Goal: Information Seeking & Learning: Check status

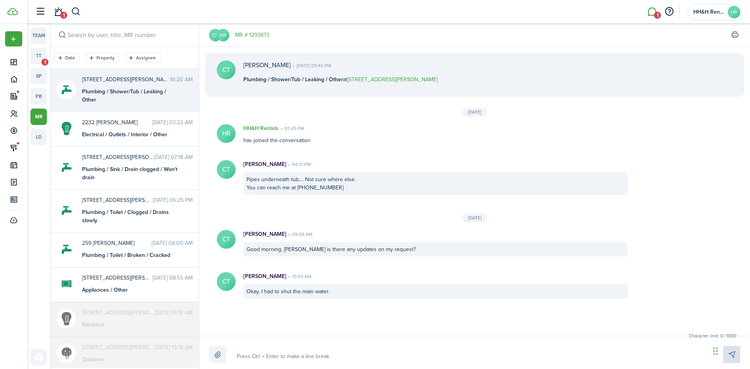
click at [654, 13] on li "1" at bounding box center [652, 12] width 18 height 20
click at [41, 54] on link "tt 1" at bounding box center [38, 56] width 16 height 16
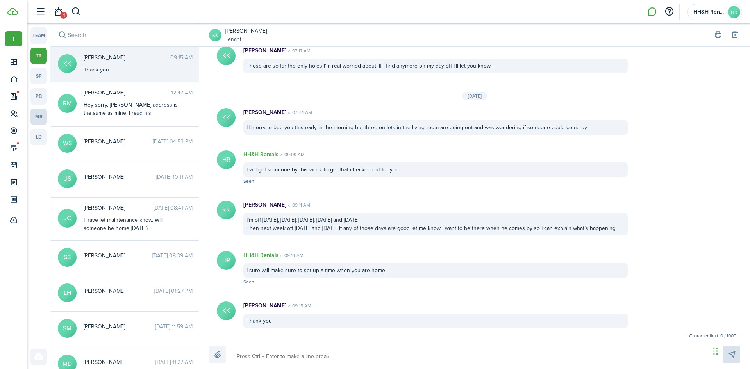
click at [36, 120] on link "mr" at bounding box center [38, 117] width 16 height 16
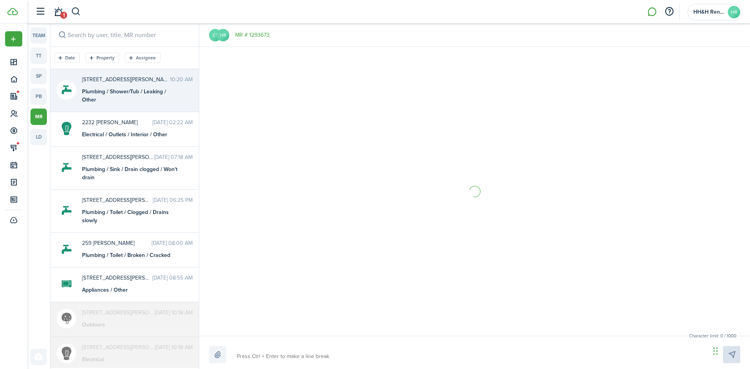
scroll to position [21, 0]
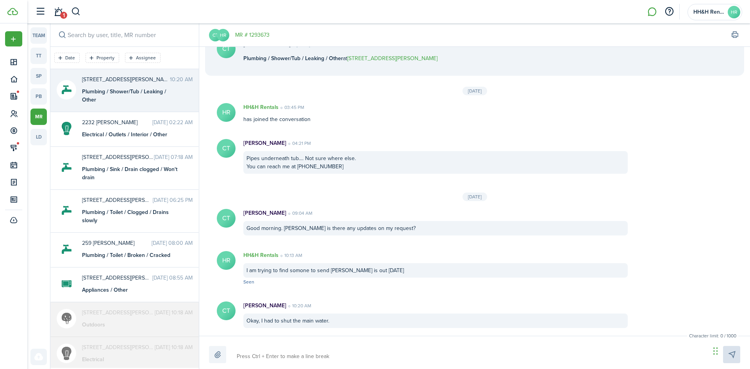
click at [123, 99] on div "Plumbing / Shower/Tub / Leaking / Other" at bounding box center [131, 96] width 98 height 16
click at [245, 352] on textarea at bounding box center [470, 356] width 473 height 13
type textarea "I"
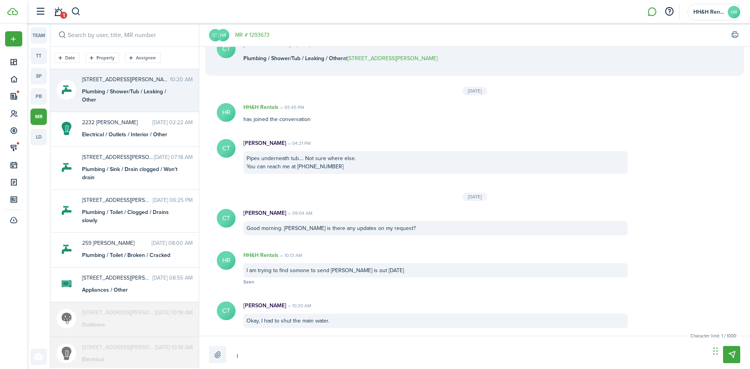
type textarea "I"
type textarea "I w"
type textarea "I wi"
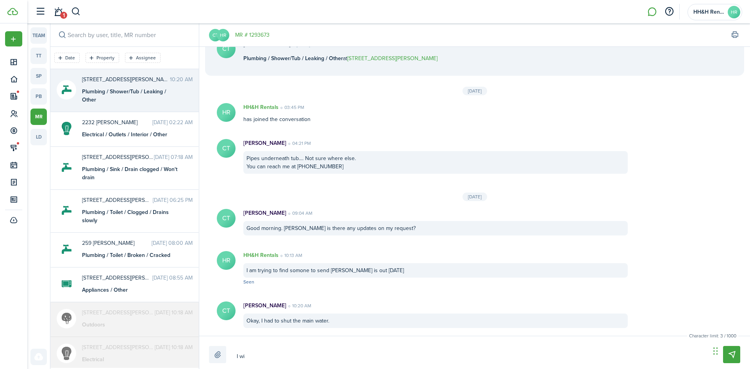
type textarea "I wil"
type textarea "I will"
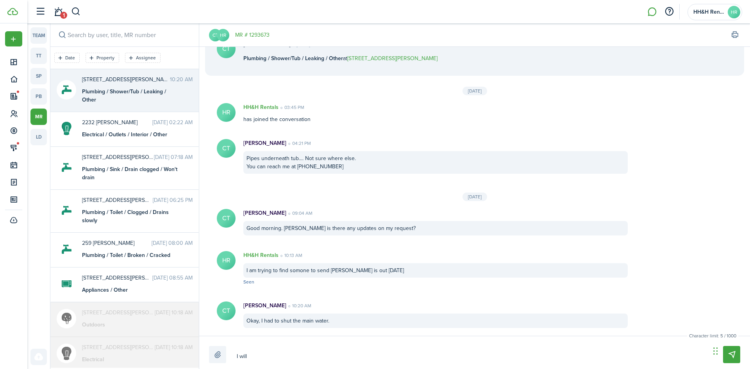
type textarea "I will"
type textarea "I will l"
type textarea "I will le"
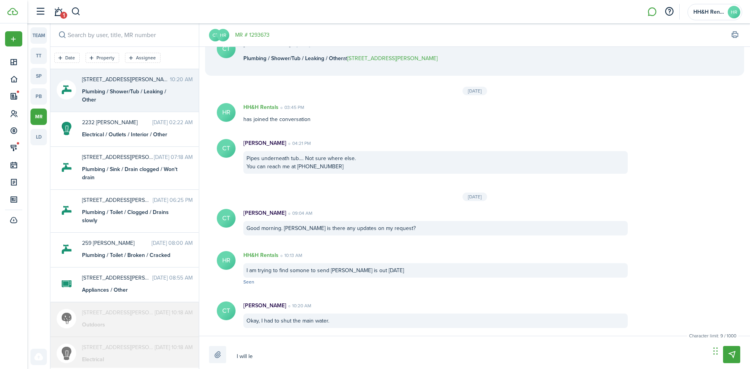
type textarea "I will le"
type textarea "I will let"
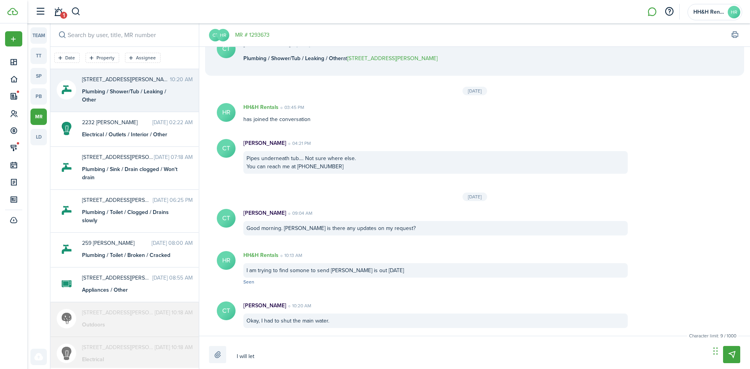
type textarea "I will let"
type textarea "I will let y"
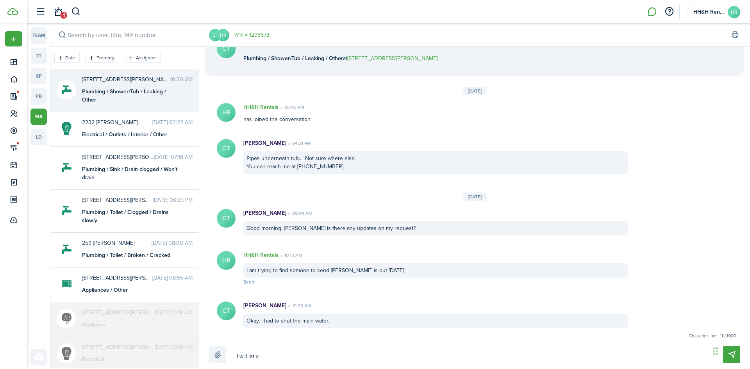
type textarea "I will let yo"
type textarea "I will let you"
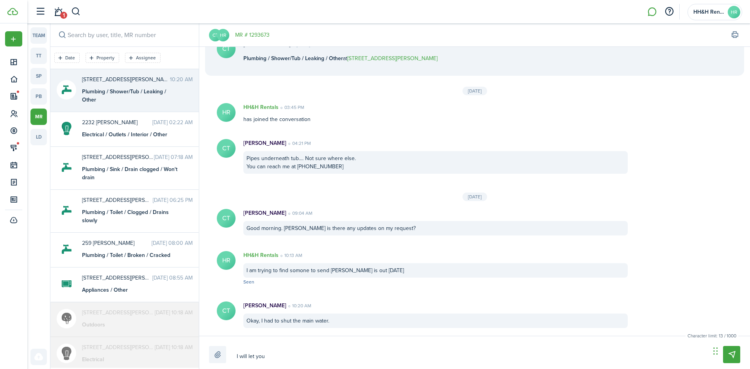
type textarea "I will let you"
type textarea "I will let you s"
type textarea "I will let you so"
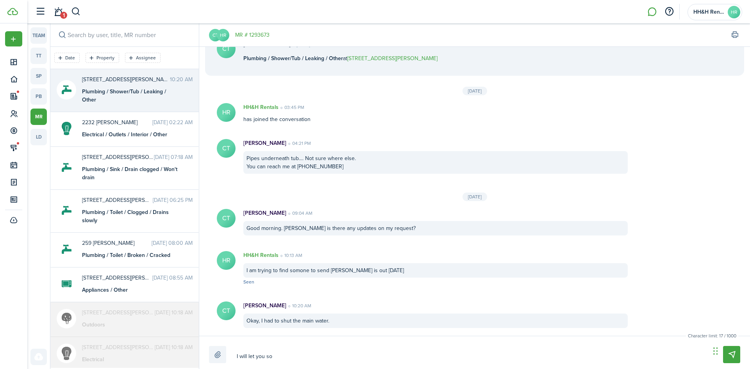
type textarea "I will let you s"
type textarea "I will let you"
type textarea "I will let you k"
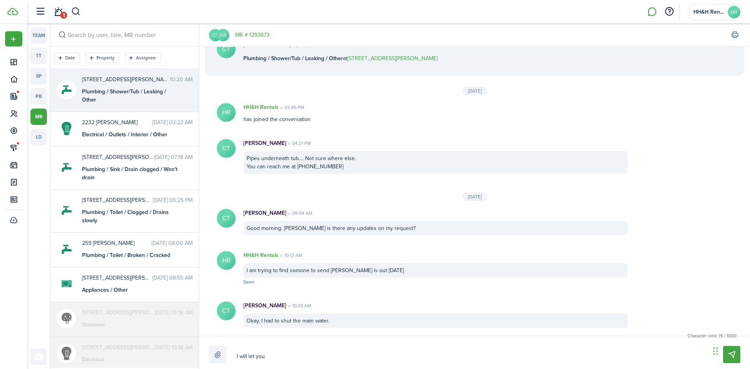
type textarea "I will let you k"
type textarea "I will let you kn"
type textarea "I will let you kno"
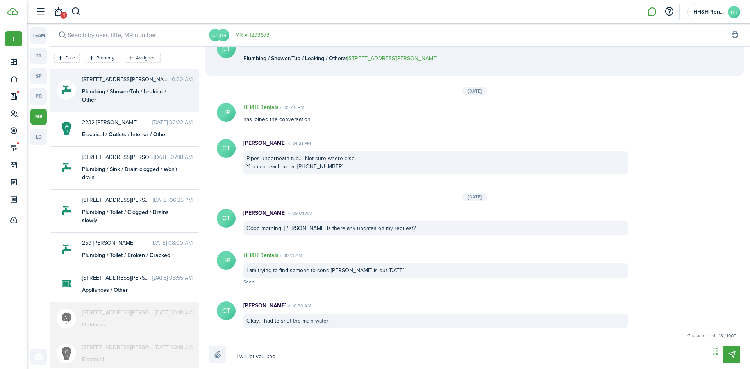
type textarea "I will let you know"
type textarea "I will let you know s"
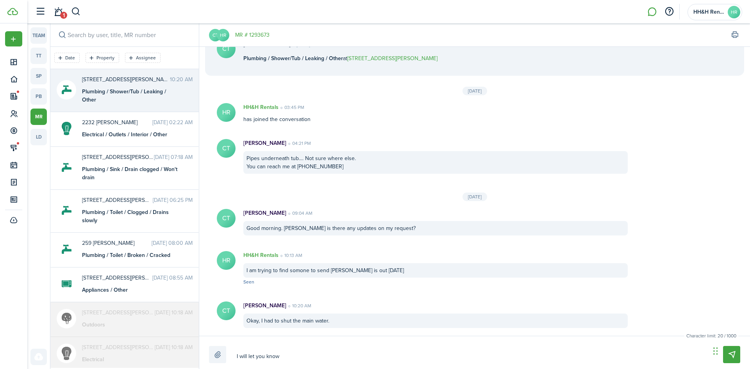
type textarea "I will let you know s"
type textarea "I will let you know so"
type textarea "I will let you know som"
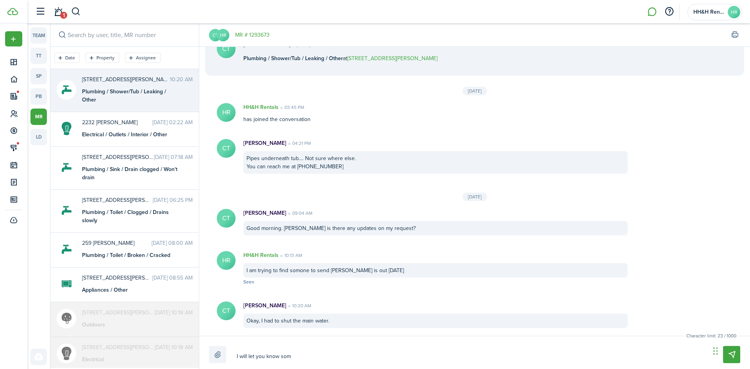
type textarea "I will let you know some"
type textarea "I will let you know somet"
type textarea "I will let you know someth"
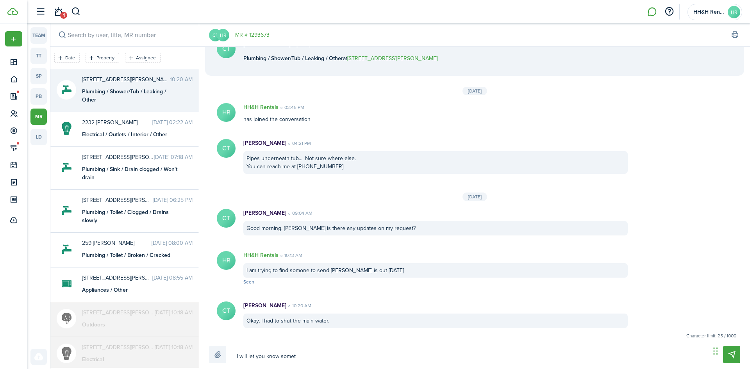
type textarea "I will let you know someth"
type textarea "I will let you know somethi"
type textarea "I will let you know somethin"
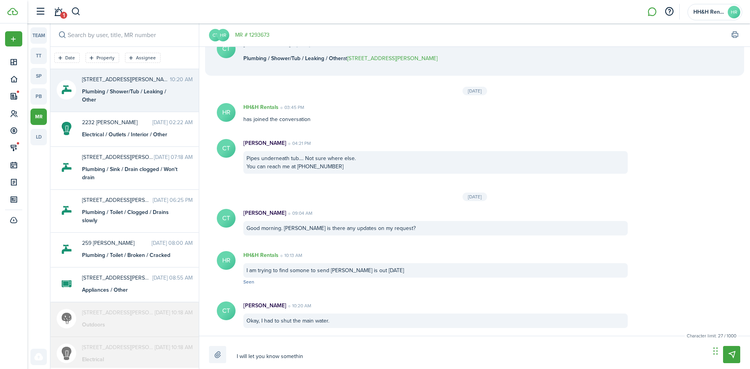
type textarea "I will let you know something"
type textarea "I will let you know something a"
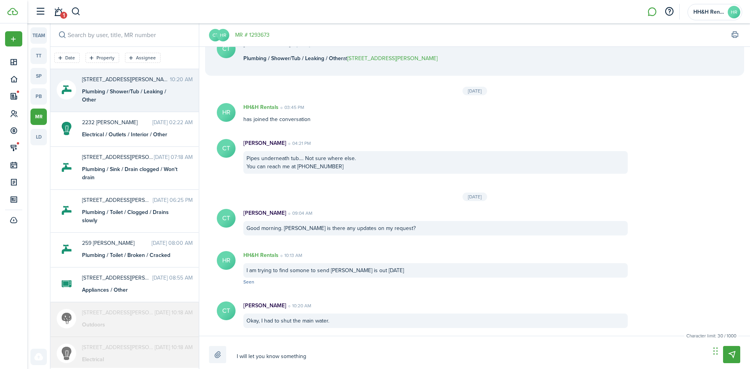
type textarea "I will let you know something a"
type textarea "I will let you know something as"
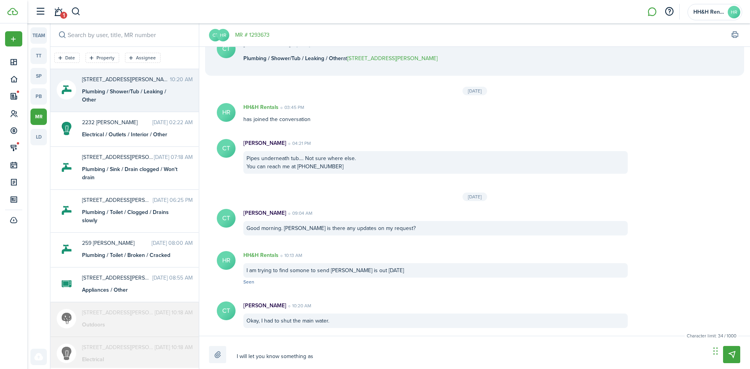
type textarea "I will let you know something as s"
type textarea "I will let you know something as so"
type textarea "I will let you know something as [PERSON_NAME]"
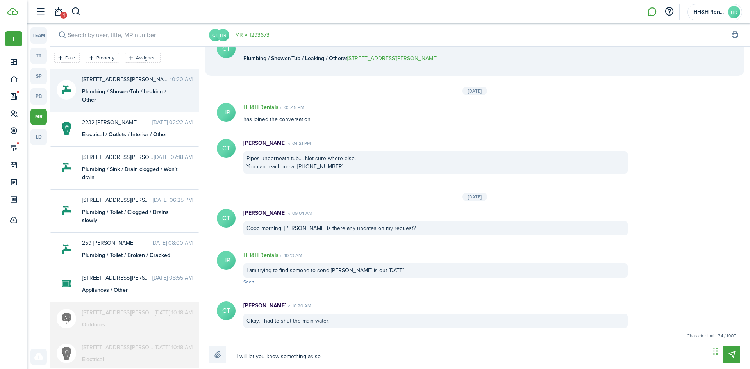
type textarea "I will let you know something as [PERSON_NAME]"
type textarea "I will let you know something as soon"
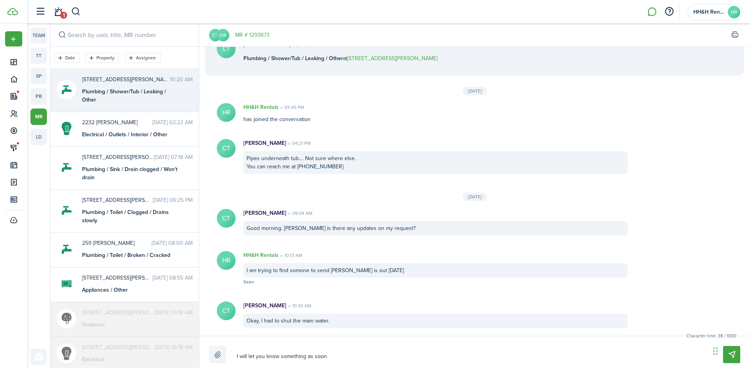
type textarea "I will let you know something as soon a"
type textarea "I will let you know something as soon as"
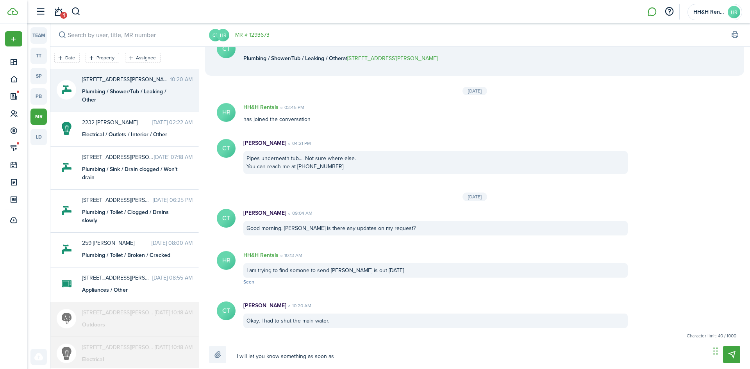
type textarea "I will let you know something as soon as"
type textarea "I will let you know something as soon as i"
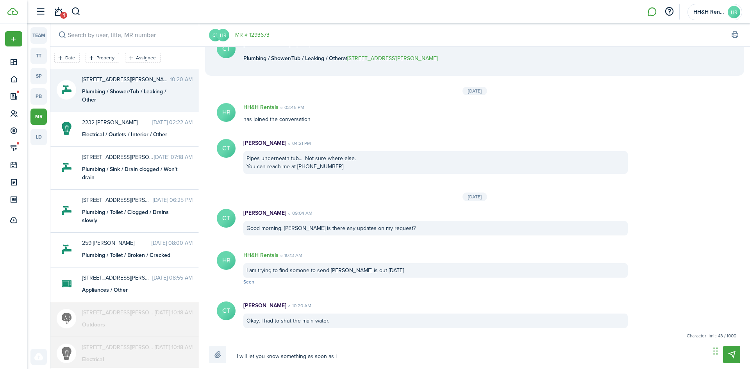
type textarea "I will let you know something as soon as i h"
type textarea "I will let you know something as soon as i he"
type textarea "I will let you know something as soon as i hea"
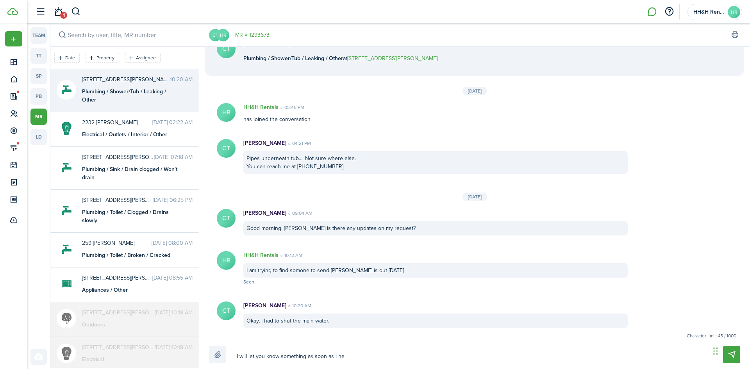
type textarea "I will let you know something as soon as i hea"
type textarea "I will let you know something as soon as i hear"
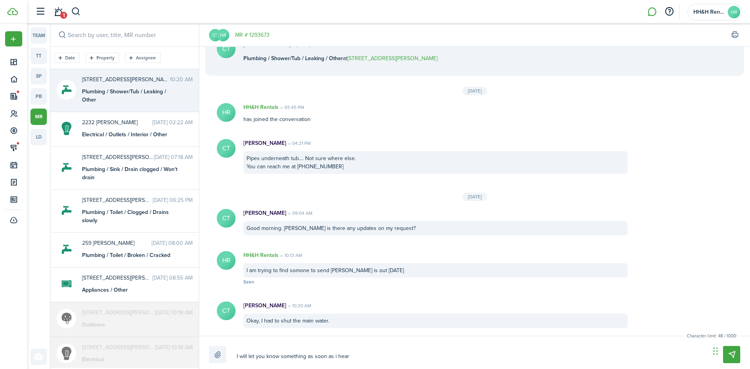
type textarea "I will let you know something as soon as i hear b"
type textarea "I will let you know something as soon as i hear ba"
type textarea "I will let you know something as soon as i hear bac"
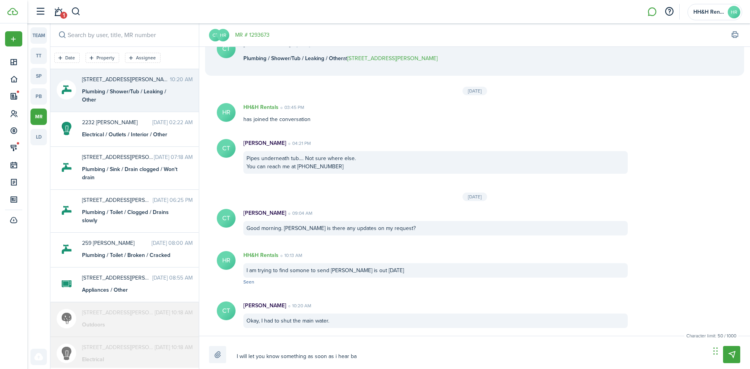
type textarea "I will let you know something as soon as i hear bac"
type textarea "I will let you know something as soon as i hear back"
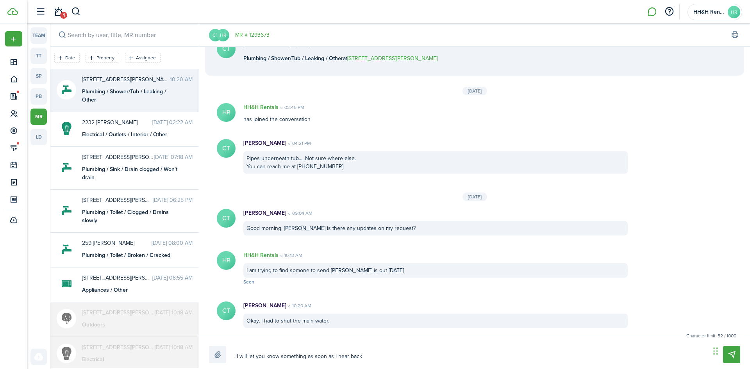
type textarea "I will let you know something as soon as i hear back f"
type textarea "I will let you know something as soon as i hear back fr"
type textarea "I will let you know something as soon as i hear back fro"
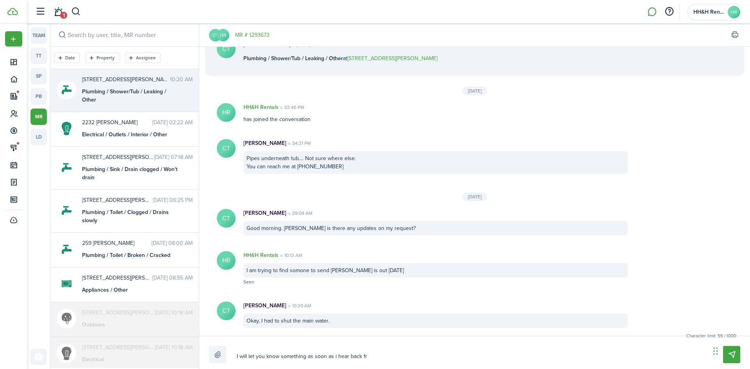
type textarea "I will let you know something as soon as i hear back fro"
type textarea "I will let you know something as soon as i hear back from"
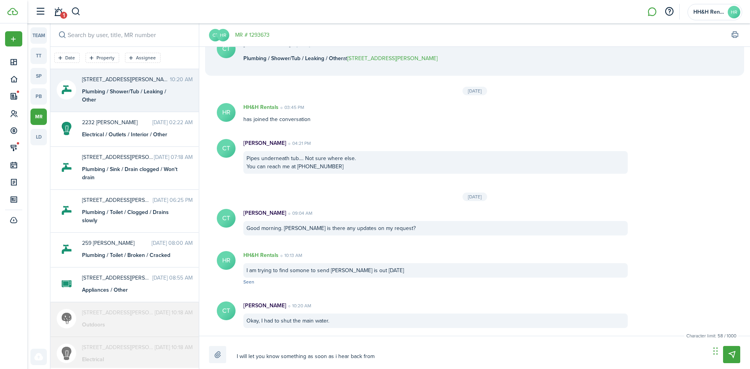
type textarea "I will let you know something as soon as i hear back from m"
type textarea "I will let you know something as soon as i hear back from [GEOGRAPHIC_DATA]"
type textarea "I will let you know something as soon as i hear back from mai"
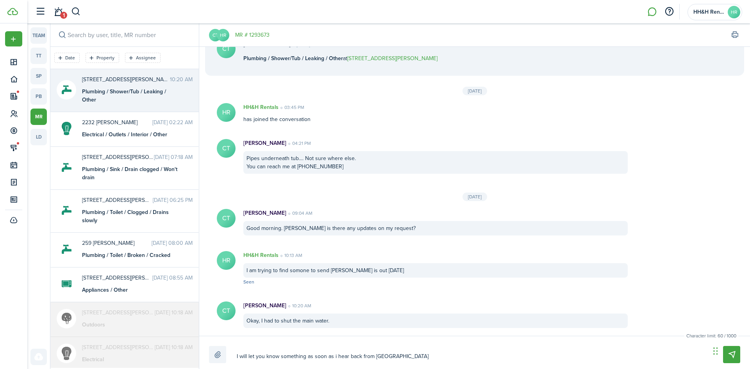
type textarea "I will let you know something as soon as i hear back from mai"
type textarea "I will let you know something as soon as i hear back from main"
type textarea "I will let you know something as soon as i hear back from [GEOGRAPHIC_DATA]"
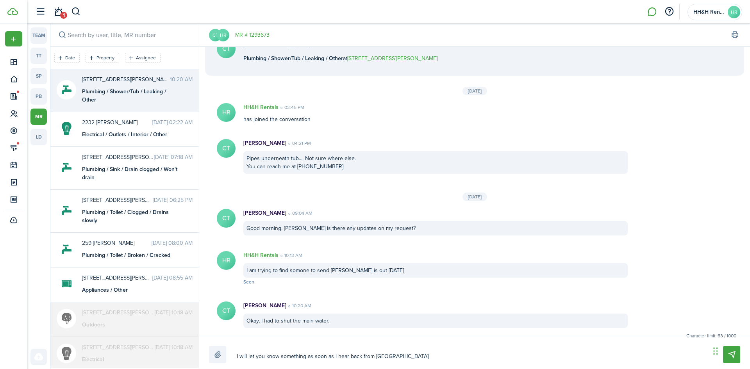
type textarea "I will let you know something as soon as i hear back from [GEOGRAPHIC_DATA]"
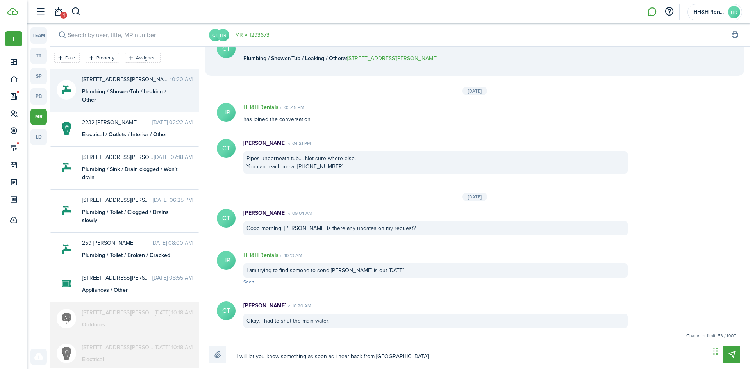
type textarea "I will let you know something as soon as i hear back from [GEOGRAPHIC_DATA]"
type textarea "I will let you know something as soon as i hear back from maintean"
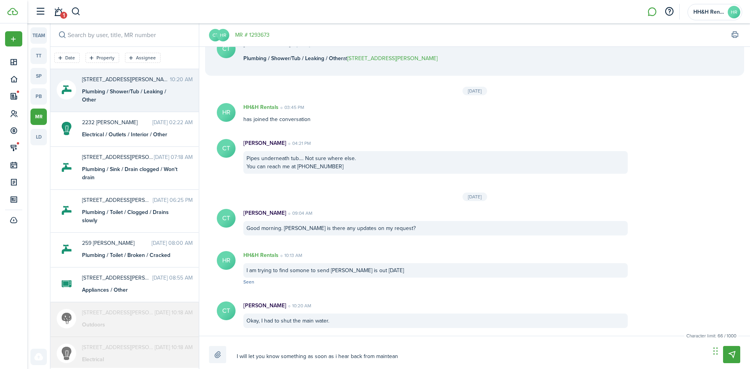
type textarea "I will let you know something as soon as i hear back from [GEOGRAPHIC_DATA]"
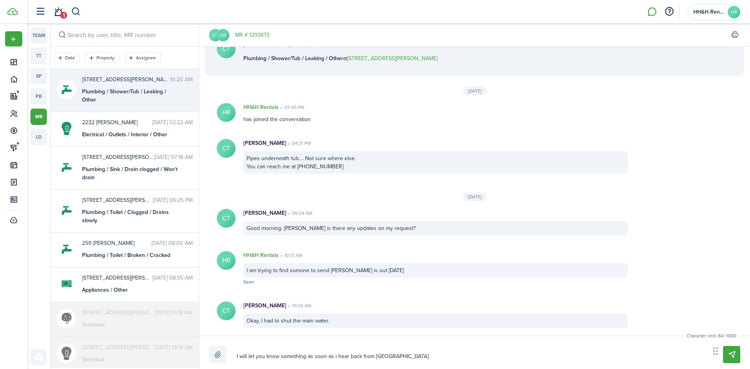
type textarea "I will let you know something as soon as i hear back from [GEOGRAPHIC_DATA]"
type textarea "I will let you know something as soon as i hear back from main"
type textarea "I will let you know something as soon as i hear back from [GEOGRAPHIC_DATA]"
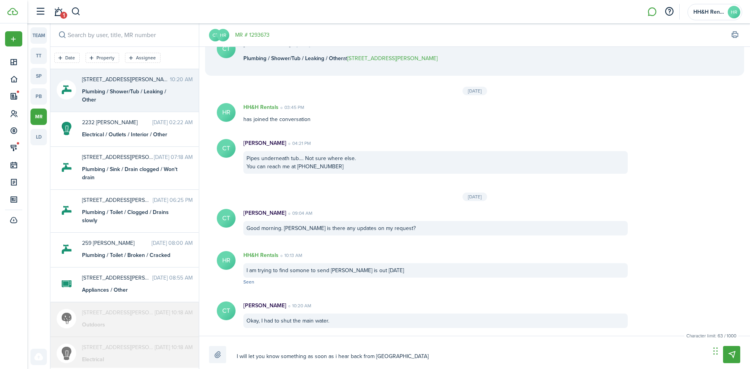
type textarea "I will let you know something as soon as i hear back from [GEOGRAPHIC_DATA]"
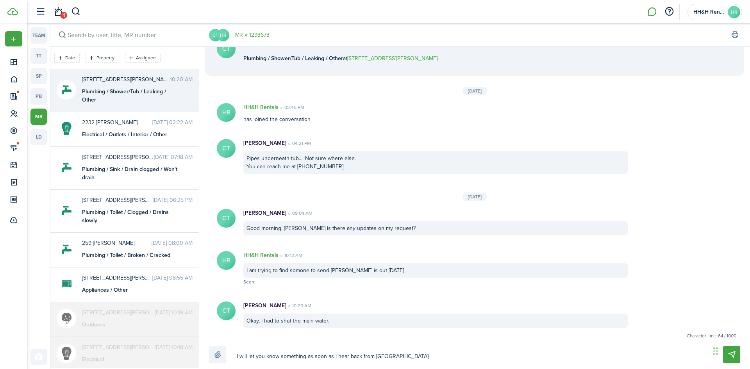
type textarea "I will let you know something as soon as i hear back from [GEOGRAPHIC_DATA]"
type textarea "I will let you know something as soon as i hear back from maintenanc"
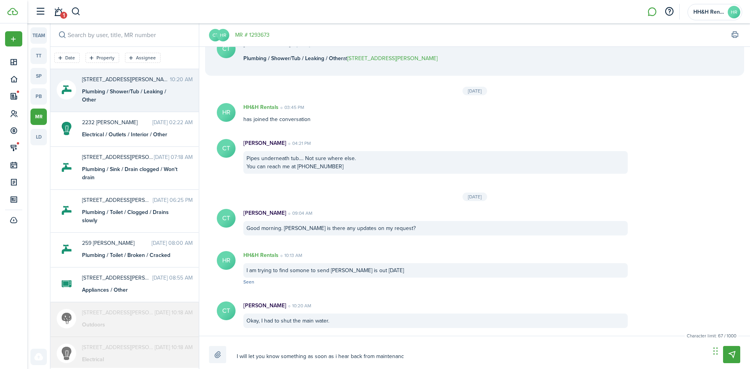
type textarea "I will let you know something as soon as i hear back from maintenance"
type textarea "I will let you know something as soon as i hear back from maintenance."
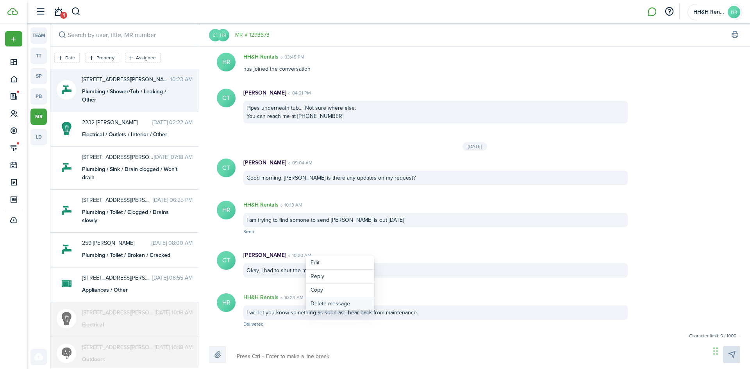
click at [328, 301] on button "Delete message" at bounding box center [340, 303] width 68 height 13
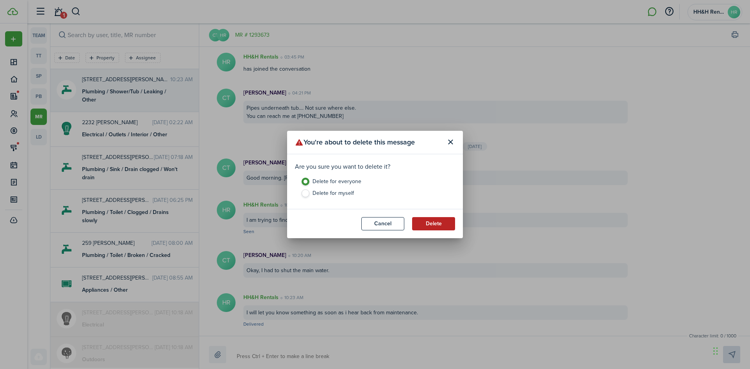
click at [435, 226] on button "Delete" at bounding box center [433, 223] width 43 height 13
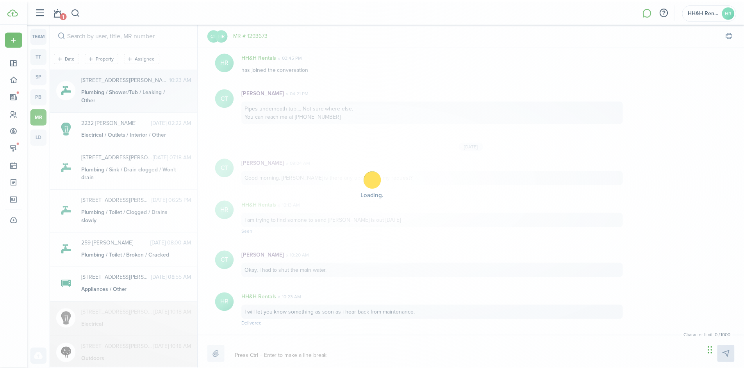
scroll to position [57, 0]
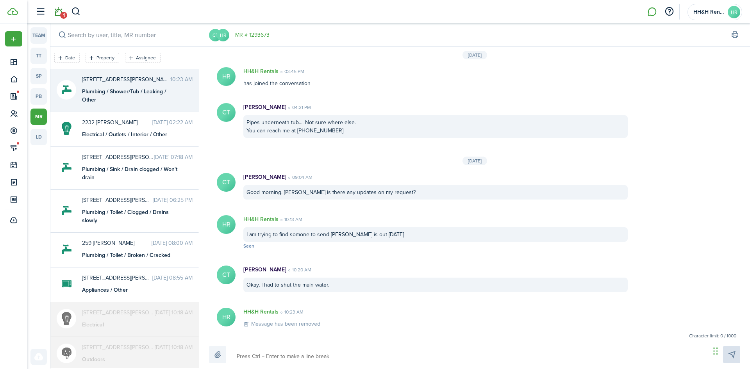
click at [55, 11] on link "1" at bounding box center [58, 12] width 15 height 20
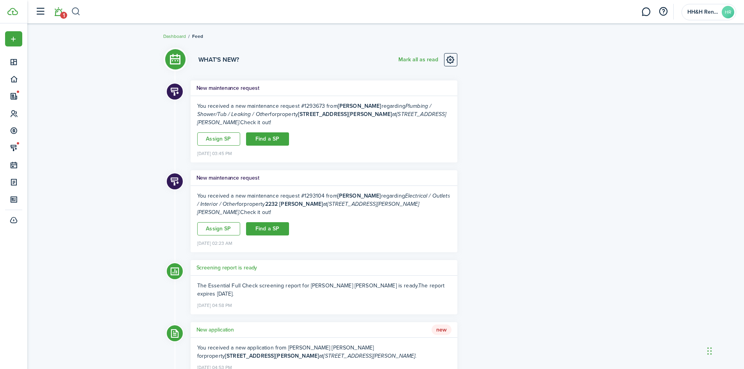
click at [80, 11] on button "button" at bounding box center [76, 11] width 10 height 13
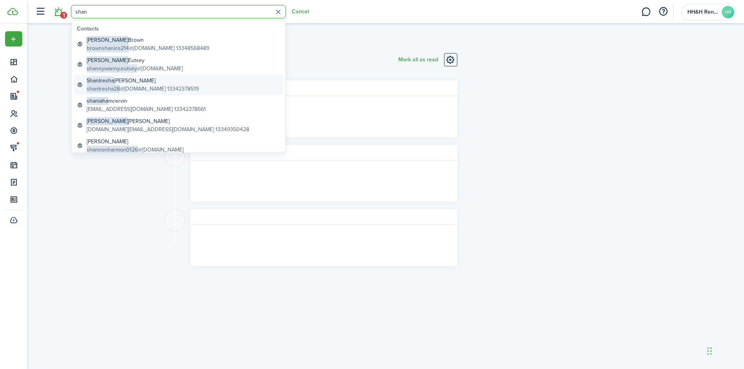
type input "shan"
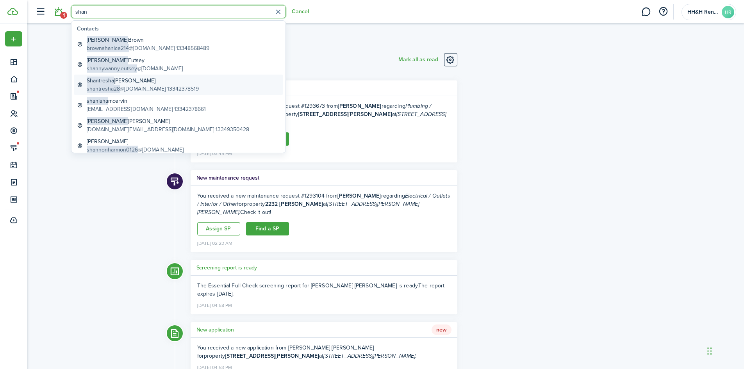
click at [133, 91] on global-search-item-description "shantresha28 @[DOMAIN_NAME] 13342378519" at bounding box center [143, 89] width 112 height 8
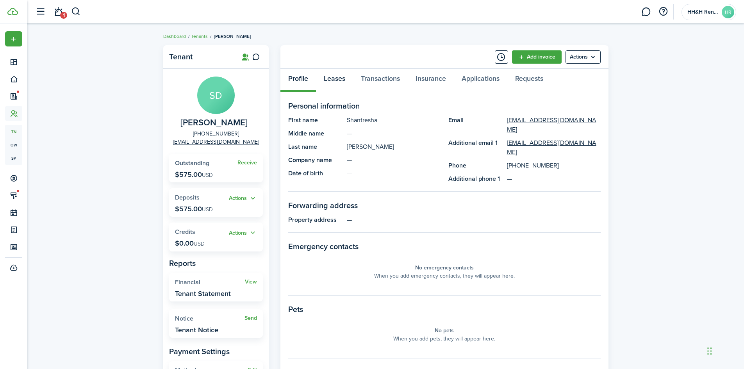
click at [343, 78] on link "Leases" at bounding box center [334, 80] width 37 height 23
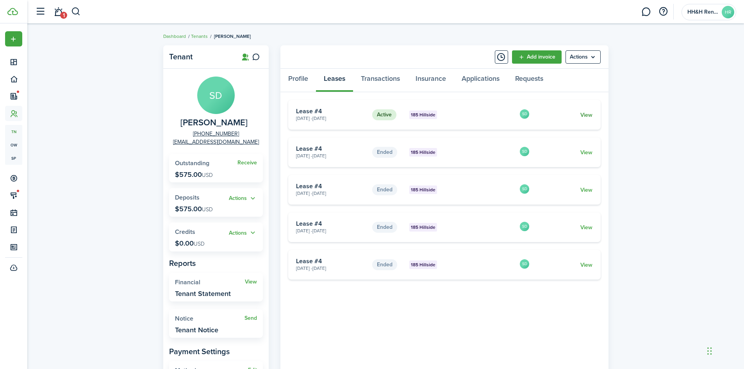
click at [584, 112] on link "View" at bounding box center [586, 115] width 12 height 8
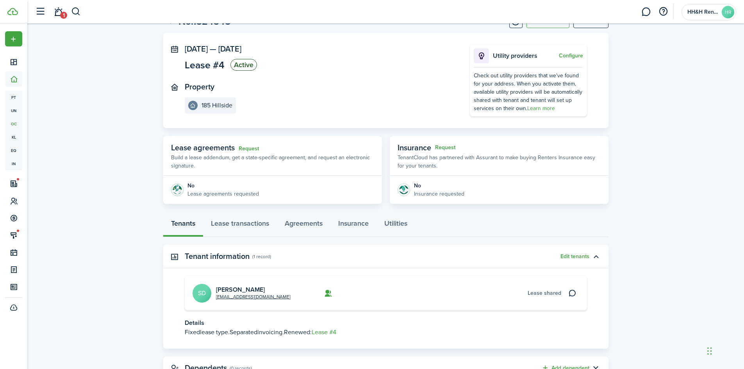
scroll to position [64, 0]
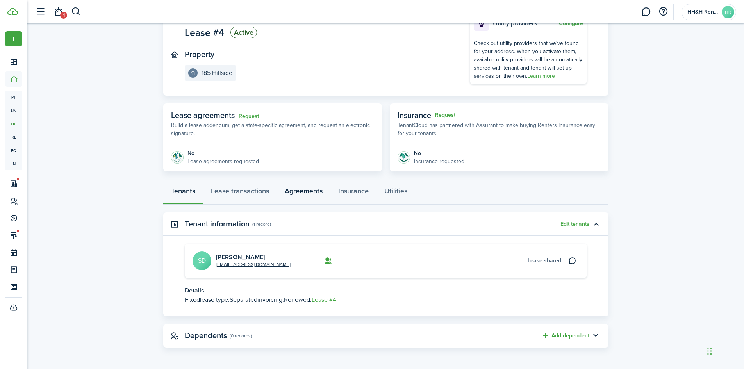
click at [293, 191] on link "Agreements" at bounding box center [304, 192] width 54 height 23
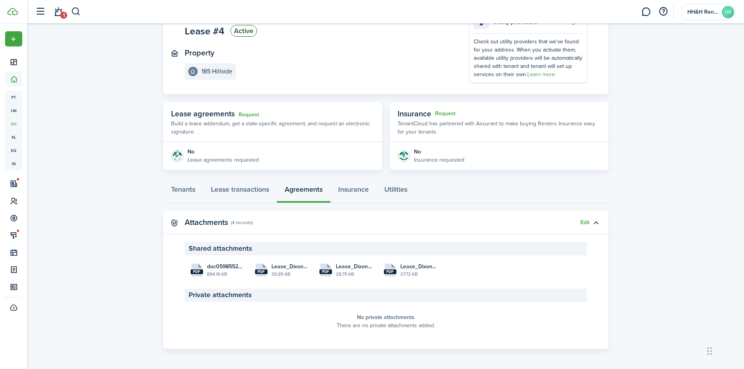
scroll to position [66, 0]
drag, startPoint x: 220, startPoint y: 262, endPoint x: 225, endPoint y: 271, distance: 10.3
click at [225, 271] on file "pdf doc05985520250109135424.pdf 894.10 KB" at bounding box center [217, 268] width 57 height 21
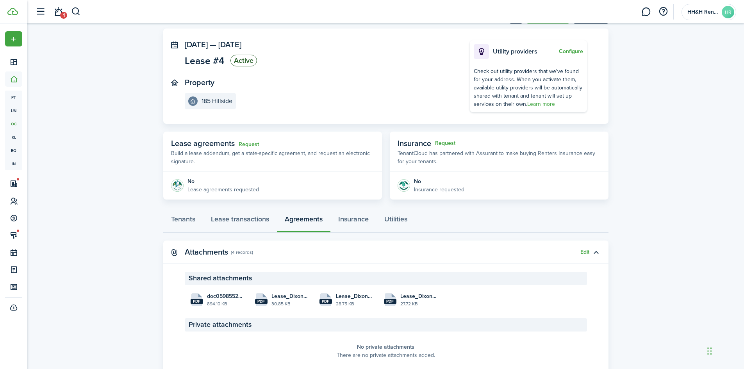
scroll to position [0, 0]
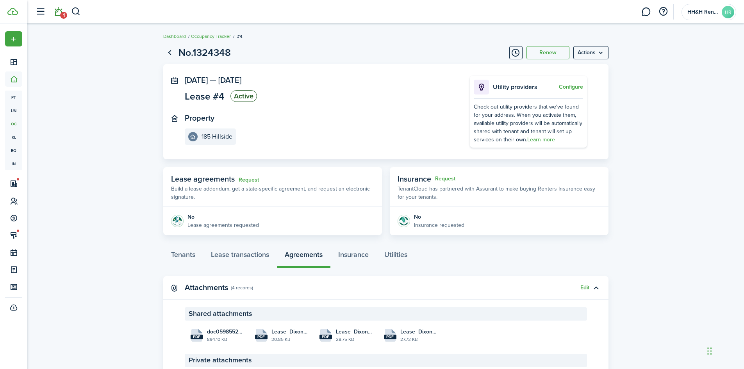
click at [60, 15] on span "1" at bounding box center [63, 15] width 7 height 7
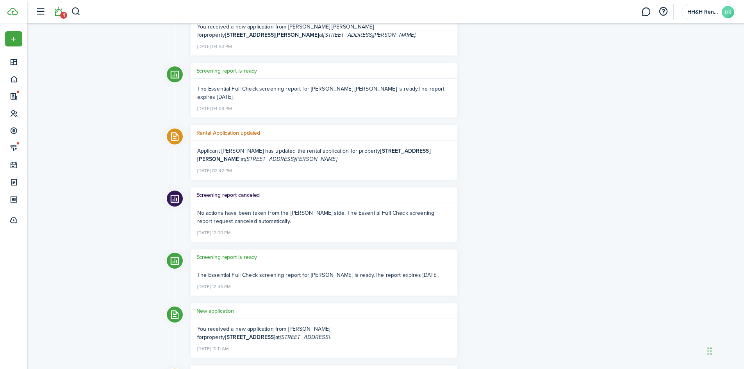
scroll to position [391, 0]
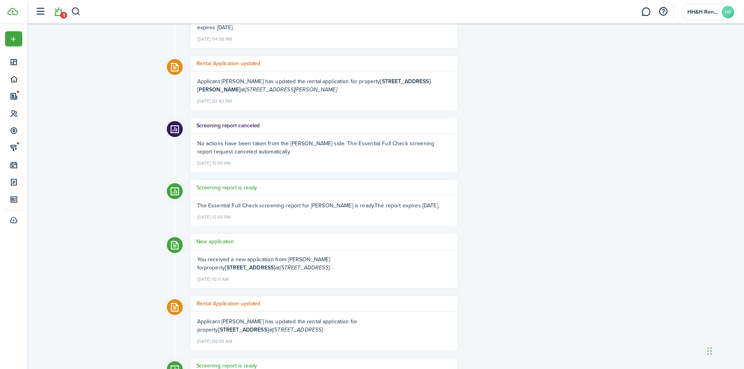
click at [62, 16] on li "1" at bounding box center [58, 12] width 18 height 20
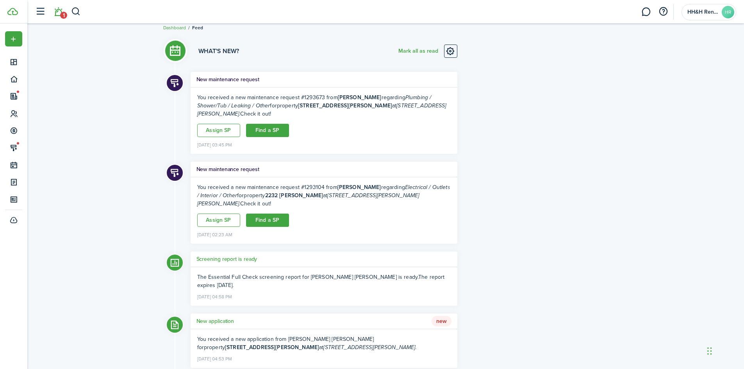
scroll to position [0, 0]
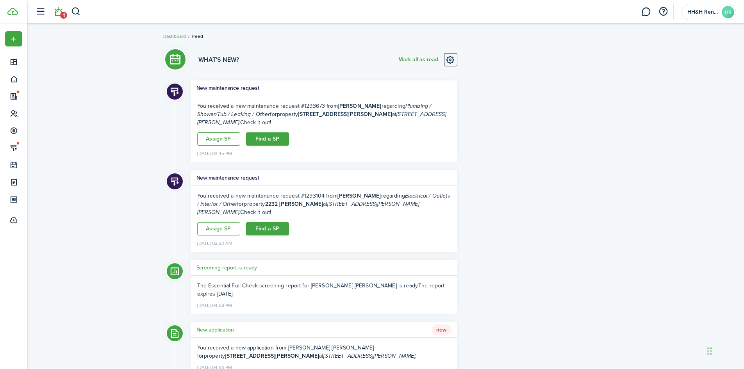
click at [407, 61] on button "Mark all as read" at bounding box center [418, 59] width 40 height 13
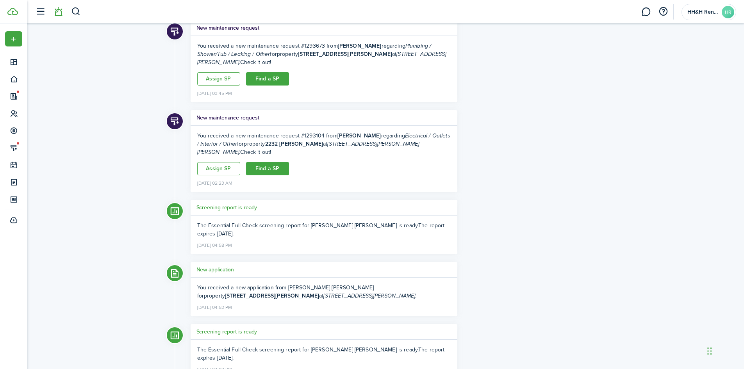
scroll to position [78, 0]
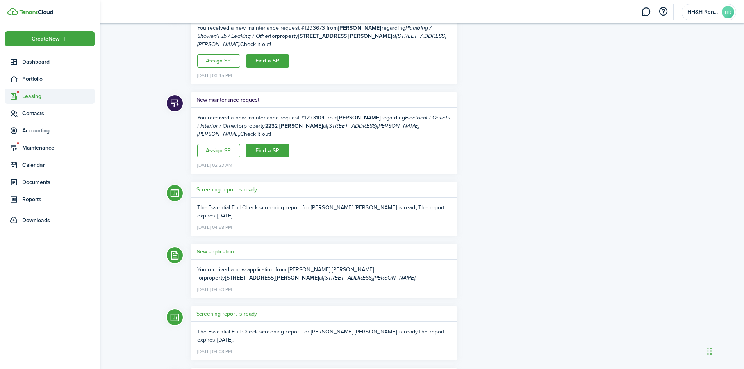
click at [29, 96] on span "Leasing" at bounding box center [58, 96] width 72 height 8
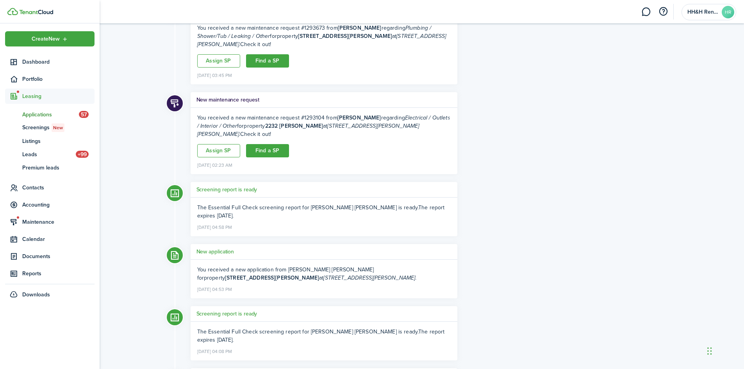
click at [28, 115] on span "Applications" at bounding box center [50, 115] width 57 height 8
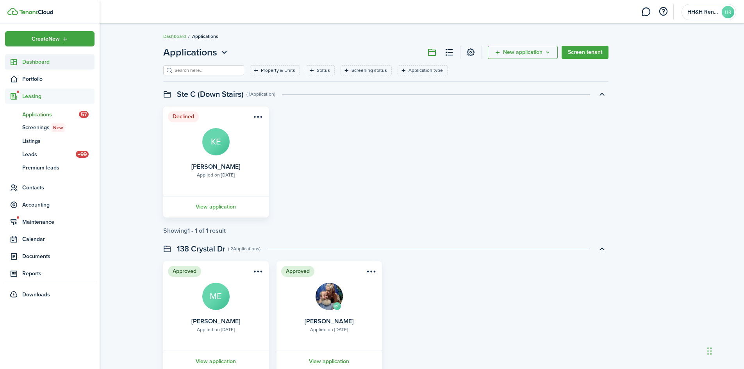
click at [18, 61] on sidebar-link-icon at bounding box center [13, 62] width 17 height 8
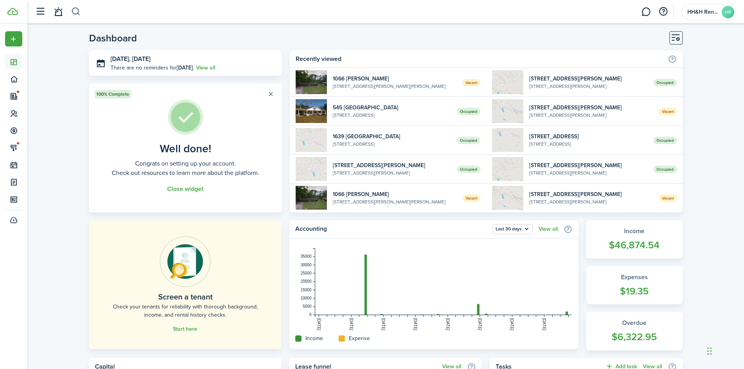
click at [75, 11] on button "button" at bounding box center [76, 11] width 10 height 13
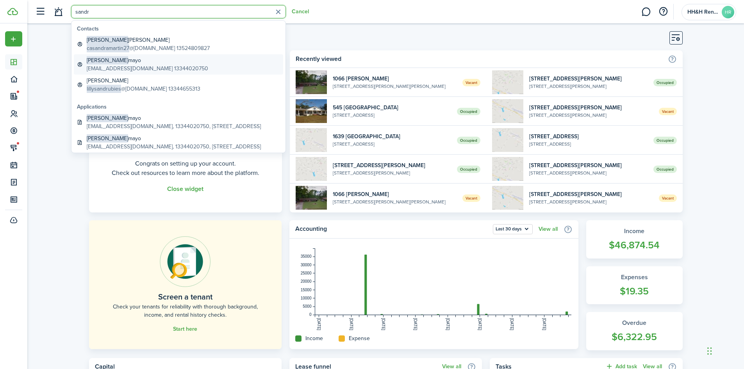
type input "sandr"
click at [134, 66] on global-search-item-description "[EMAIL_ADDRESS][DOMAIN_NAME] 13344020750" at bounding box center [147, 68] width 121 height 8
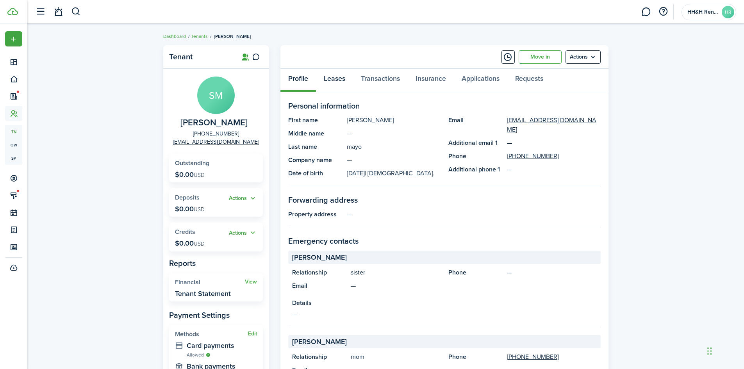
click at [332, 77] on link "Leases" at bounding box center [334, 80] width 37 height 23
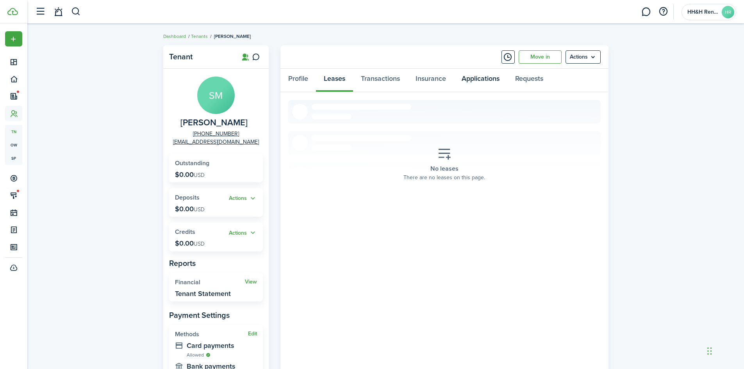
click at [464, 75] on link "Applications" at bounding box center [481, 80] width 54 height 23
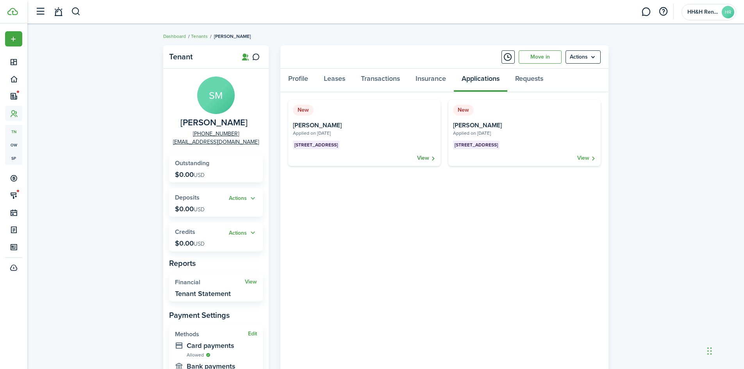
click at [419, 159] on link "View" at bounding box center [426, 158] width 19 height 8
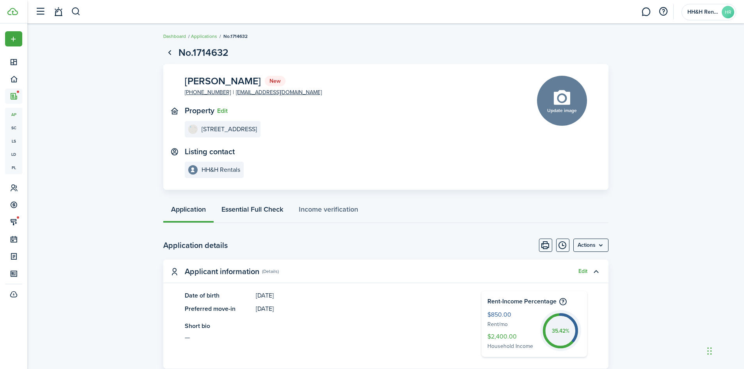
click at [265, 211] on link "Essential Full Check" at bounding box center [252, 211] width 77 height 23
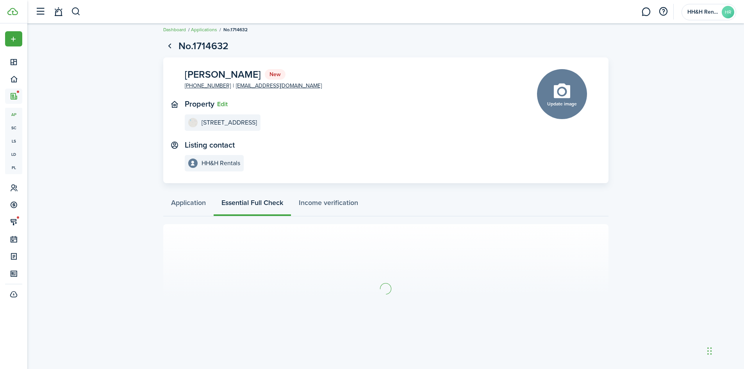
scroll to position [8, 0]
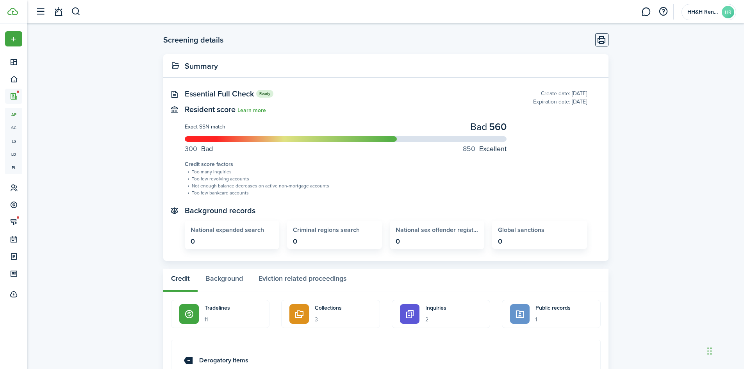
scroll to position [156, 0]
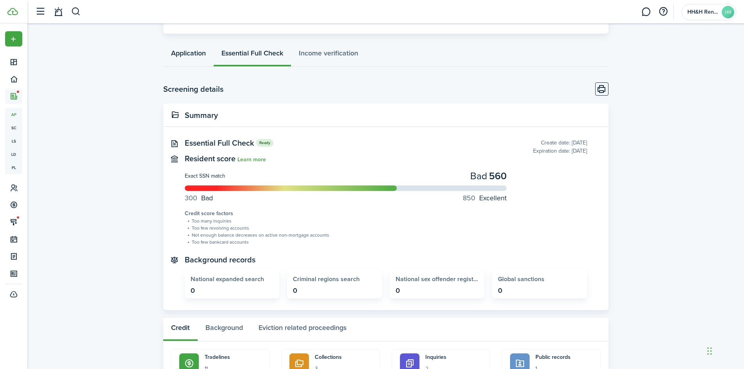
click at [193, 54] on link "Application" at bounding box center [188, 54] width 50 height 23
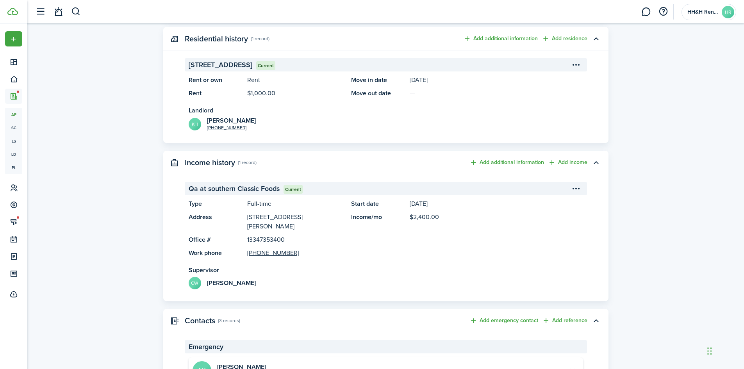
scroll to position [664, 0]
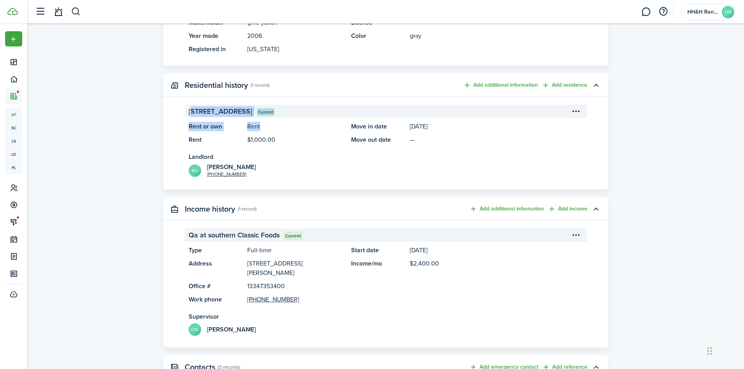
drag, startPoint x: 186, startPoint y: 111, endPoint x: 305, endPoint y: 127, distance: 120.2
click at [305, 127] on application-view-residence-item "[STREET_ADDRESS] Current Rent or own Rent Rent $1,000.00 Move in date [DATE] Mo…" at bounding box center [386, 141] width 402 height 73
click at [306, 140] on panel-main-description "$1,000.00" at bounding box center [295, 139] width 96 height 9
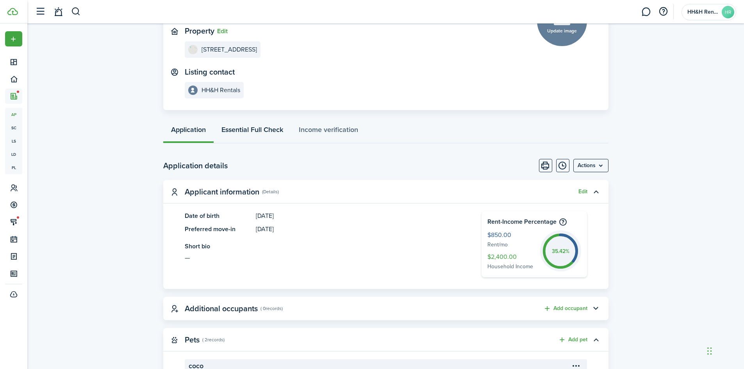
scroll to position [78, 0]
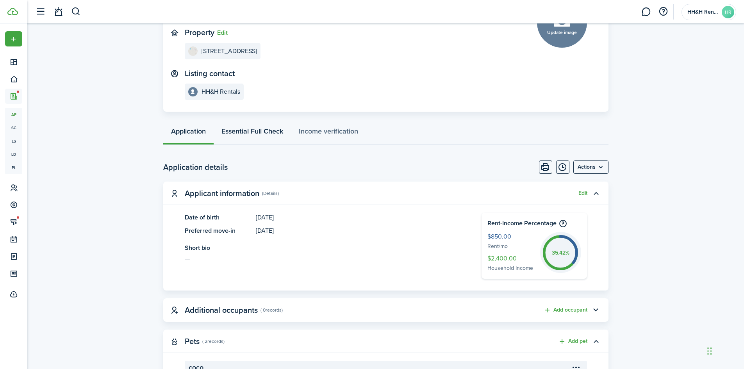
click at [259, 132] on link "Essential Full Check" at bounding box center [252, 132] width 77 height 23
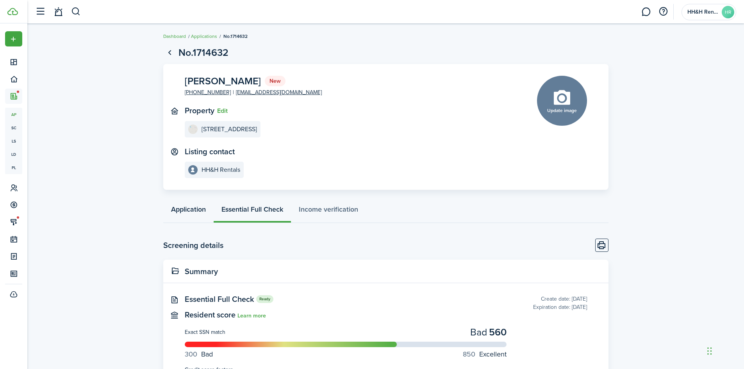
click at [187, 209] on link "Application" at bounding box center [188, 211] width 50 height 23
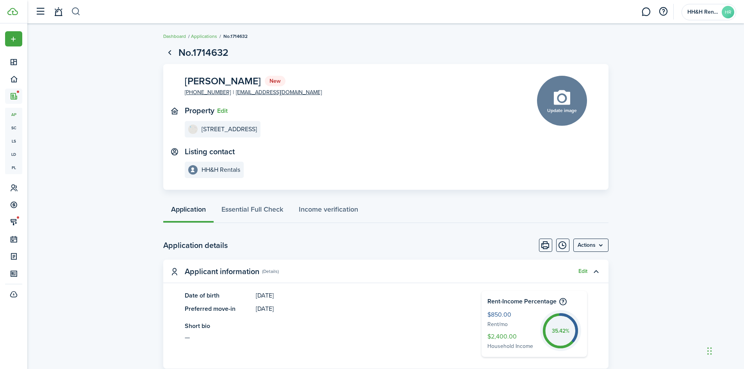
click at [75, 11] on button "button" at bounding box center [76, 11] width 10 height 13
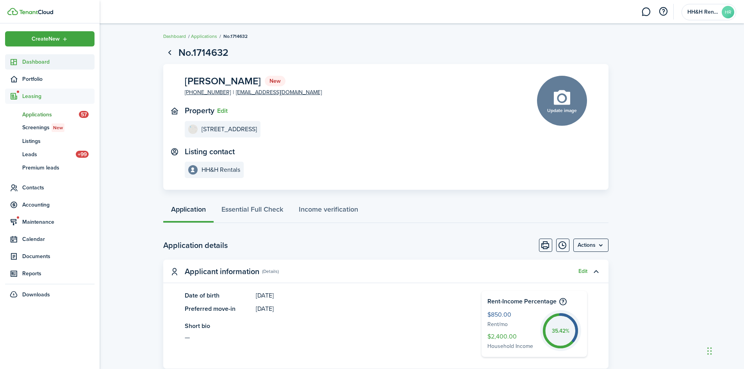
click at [11, 61] on icon at bounding box center [14, 62] width 8 height 8
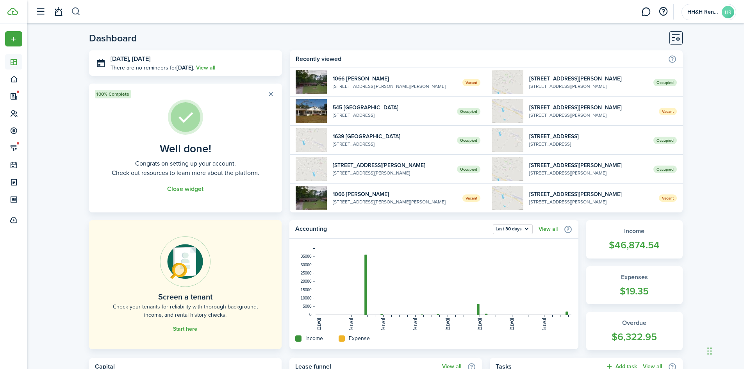
click at [77, 12] on button "button" at bounding box center [76, 11] width 10 height 13
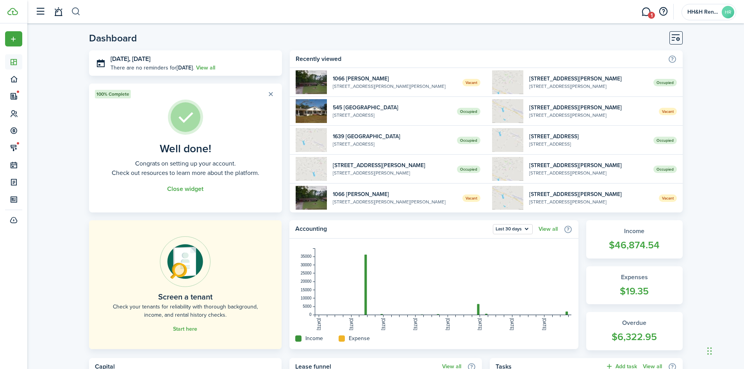
click at [79, 13] on button "button" at bounding box center [76, 11] width 10 height 13
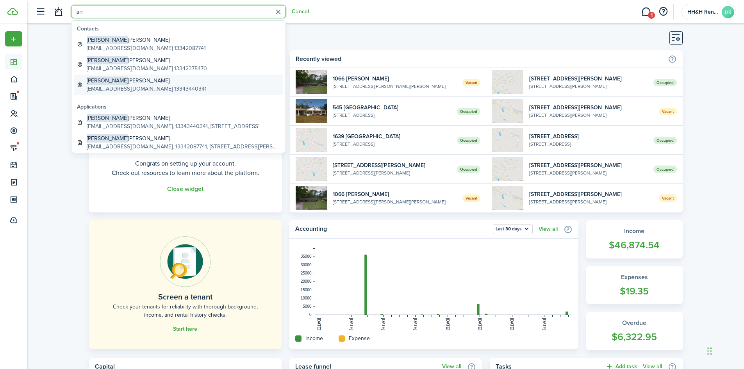
type input "larr"
click at [136, 82] on global-search-item-title "[PERSON_NAME]" at bounding box center [147, 81] width 120 height 8
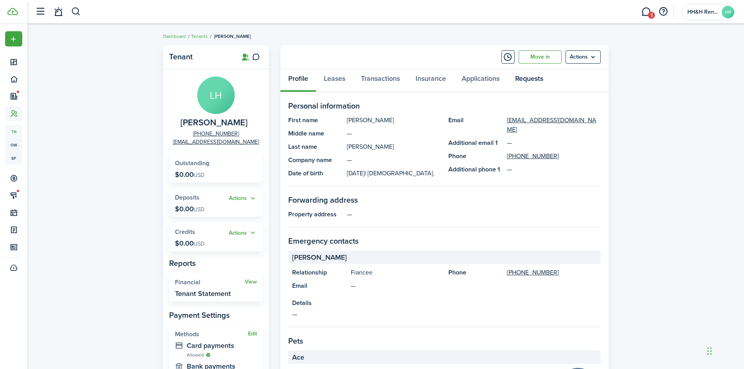
click at [511, 77] on link "Requests" at bounding box center [529, 80] width 44 height 23
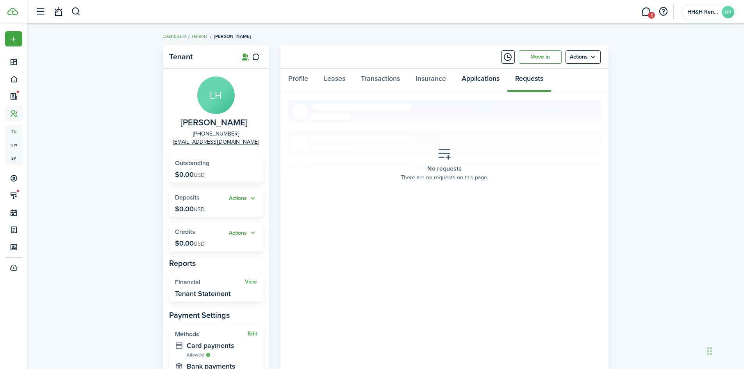
click at [488, 81] on link "Applications" at bounding box center [481, 80] width 54 height 23
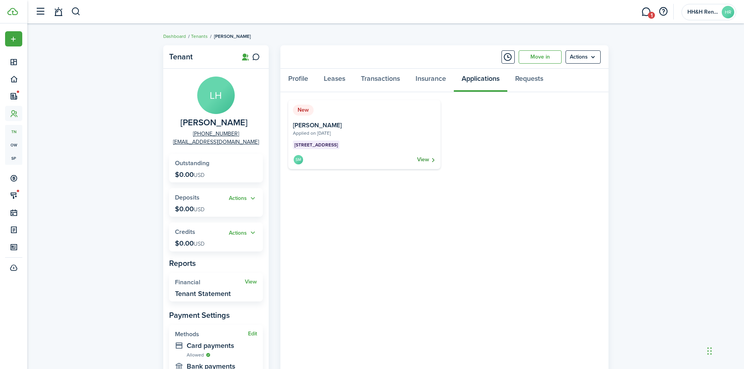
click at [433, 160] on link "View" at bounding box center [426, 159] width 19 height 11
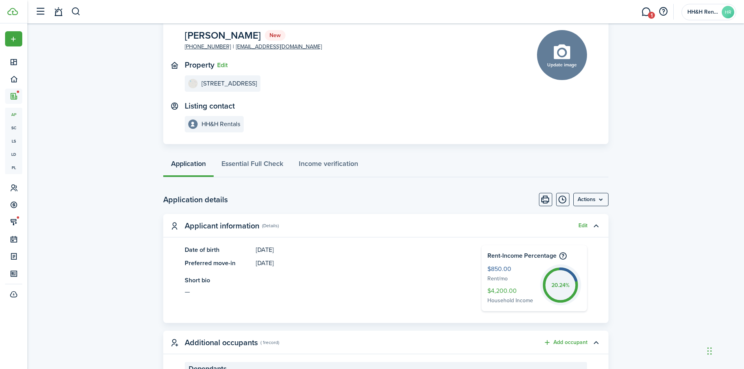
scroll to position [117, 0]
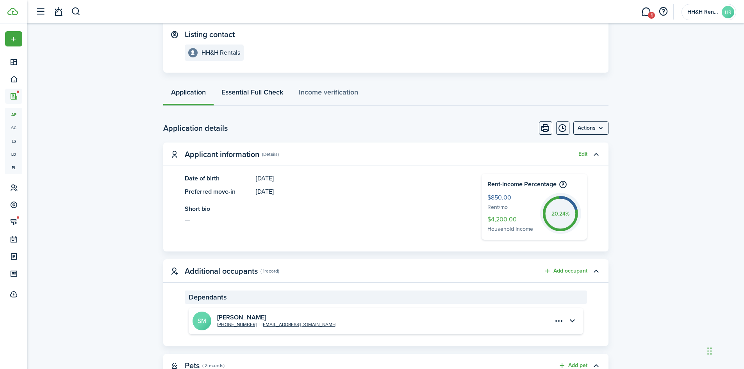
click at [255, 91] on link "Essential Full Check" at bounding box center [252, 93] width 77 height 23
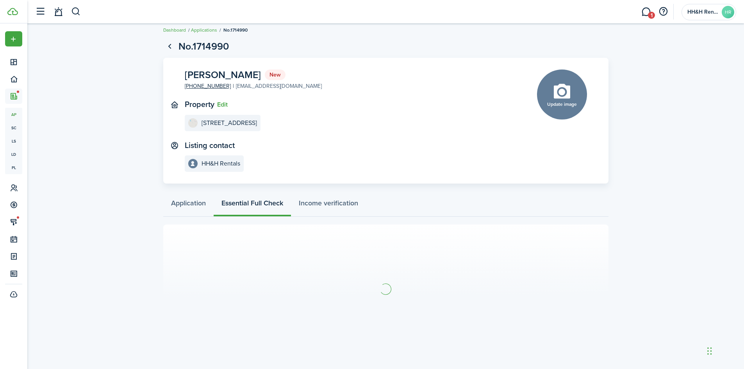
scroll to position [8, 0]
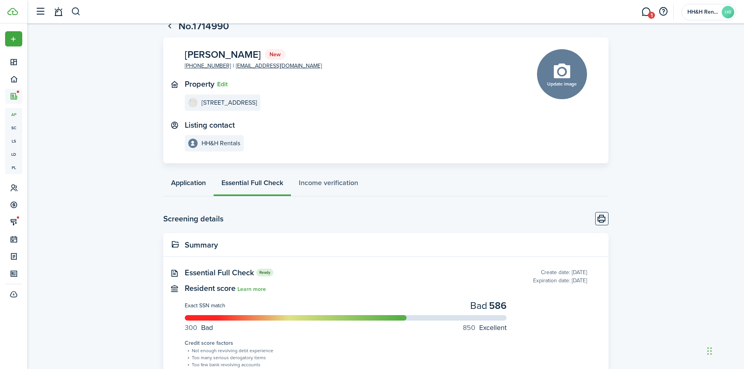
scroll to position [39, 0]
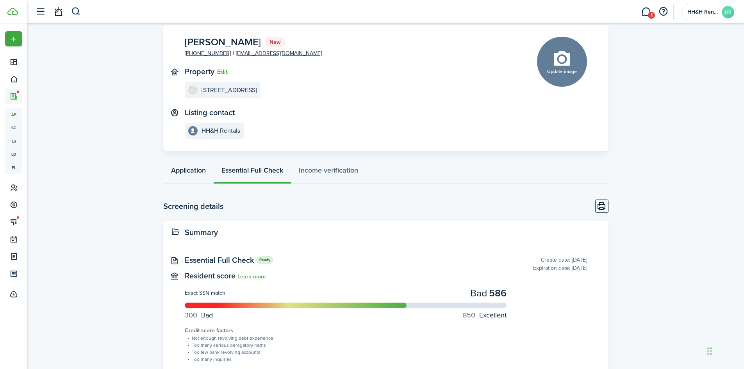
click at [196, 164] on link "Application" at bounding box center [188, 172] width 50 height 23
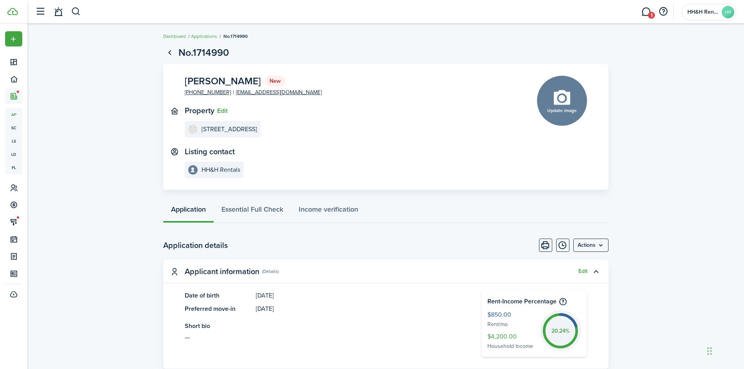
click at [640, 9] on link "1" at bounding box center [646, 12] width 15 height 20
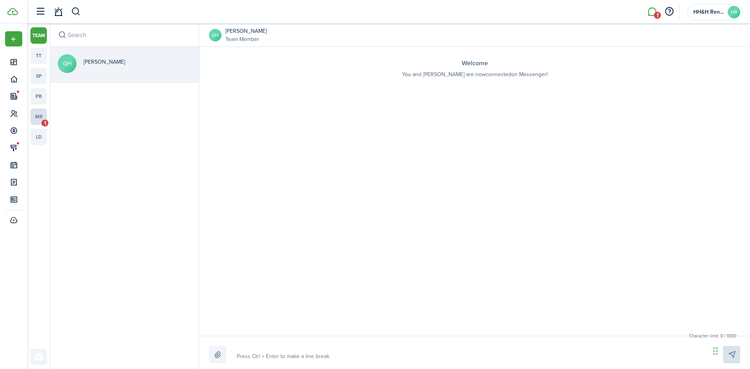
click at [41, 116] on link "mr 1" at bounding box center [38, 117] width 16 height 16
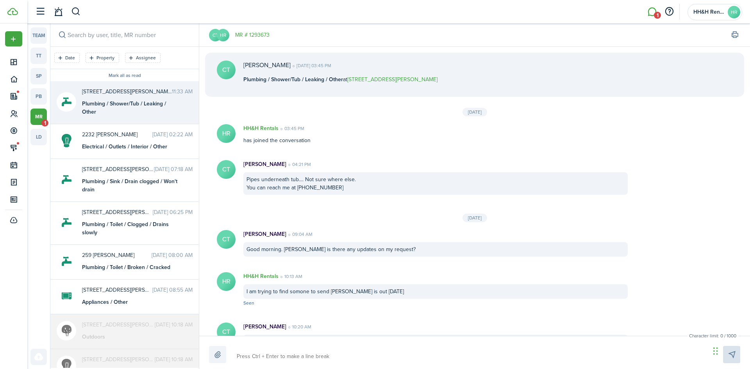
click at [117, 93] on span "[STREET_ADDRESS][PERSON_NAME]" at bounding box center [127, 92] width 90 height 8
